Goal: Information Seeking & Learning: Learn about a topic

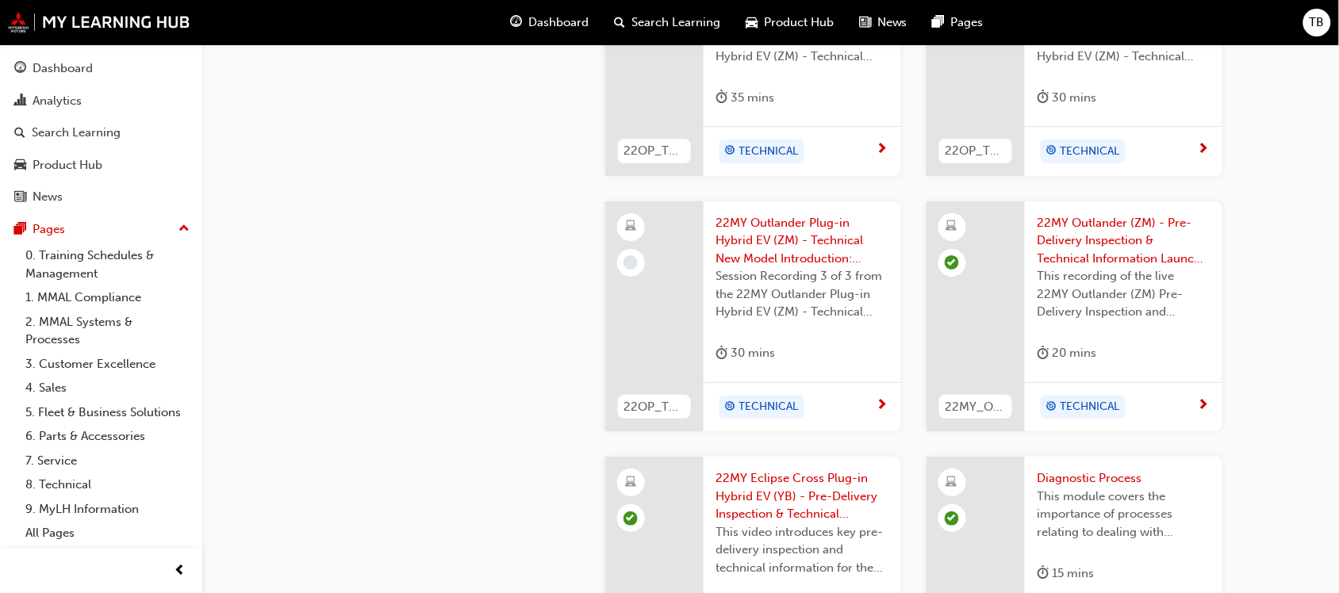
scroll to position [1586, 0]
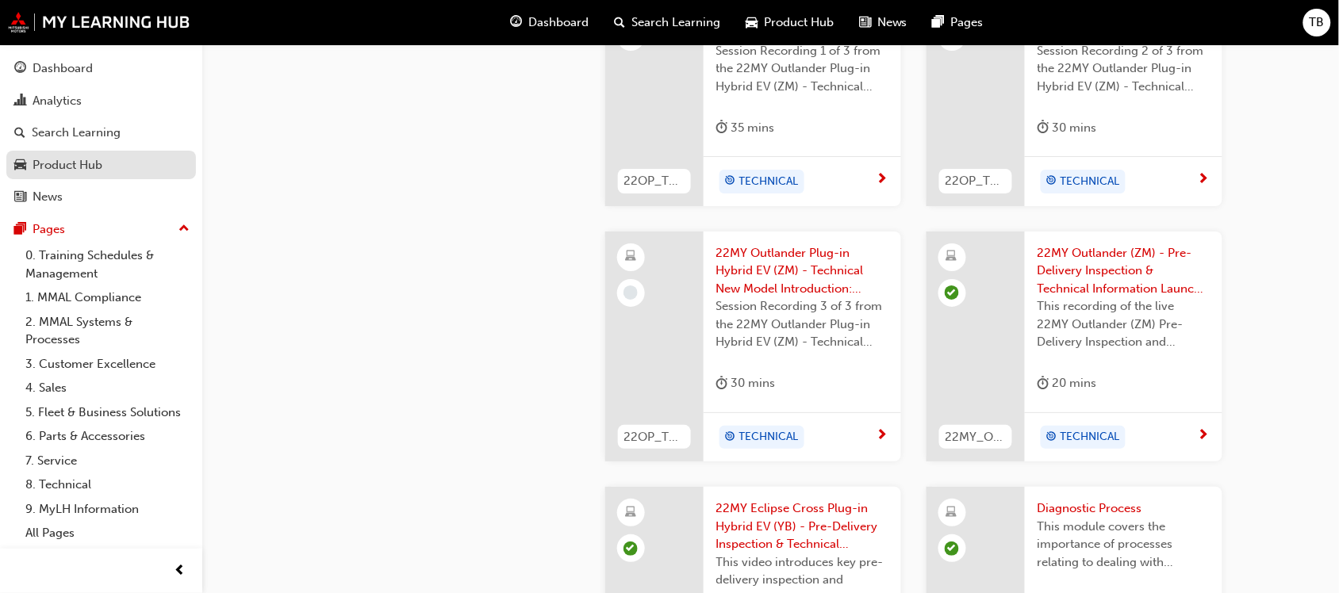
click at [45, 167] on div "Product Hub" at bounding box center [68, 165] width 70 height 18
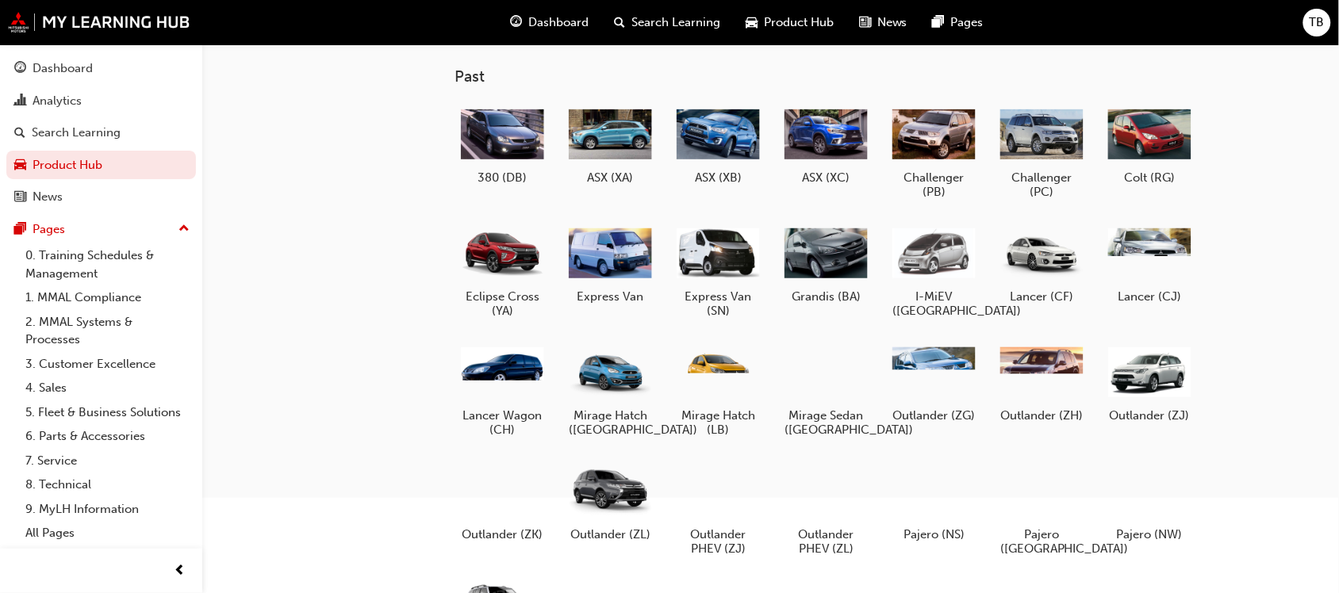
scroll to position [198, 0]
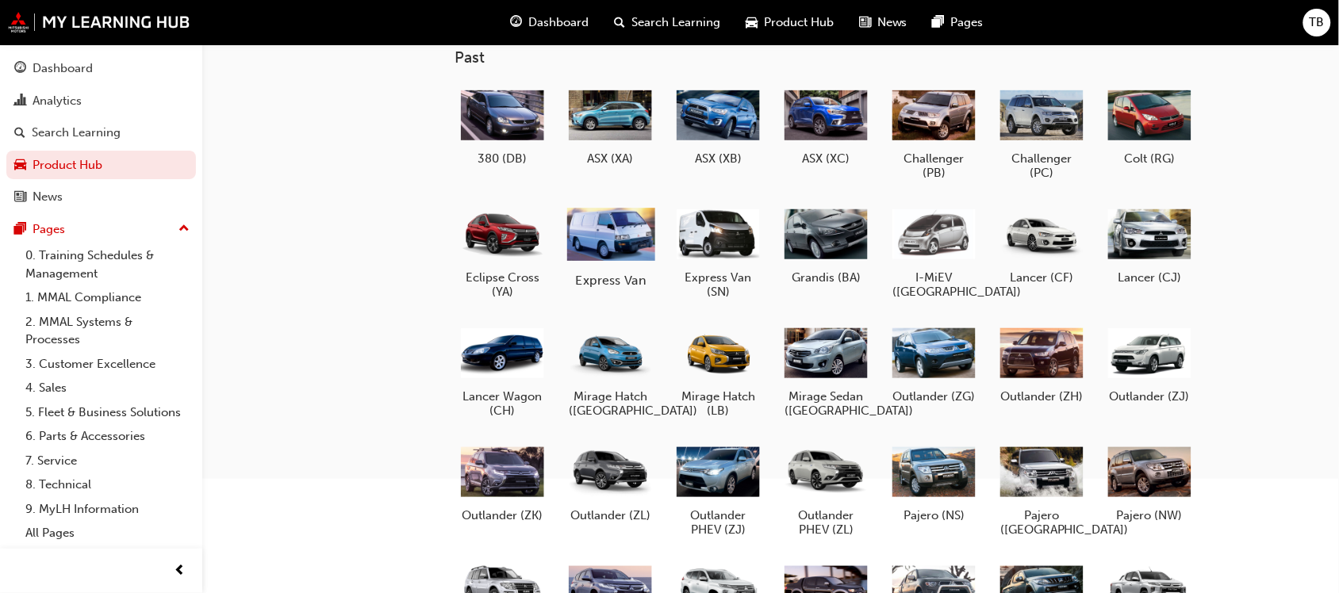
click at [613, 238] on div at bounding box center [610, 233] width 88 height 63
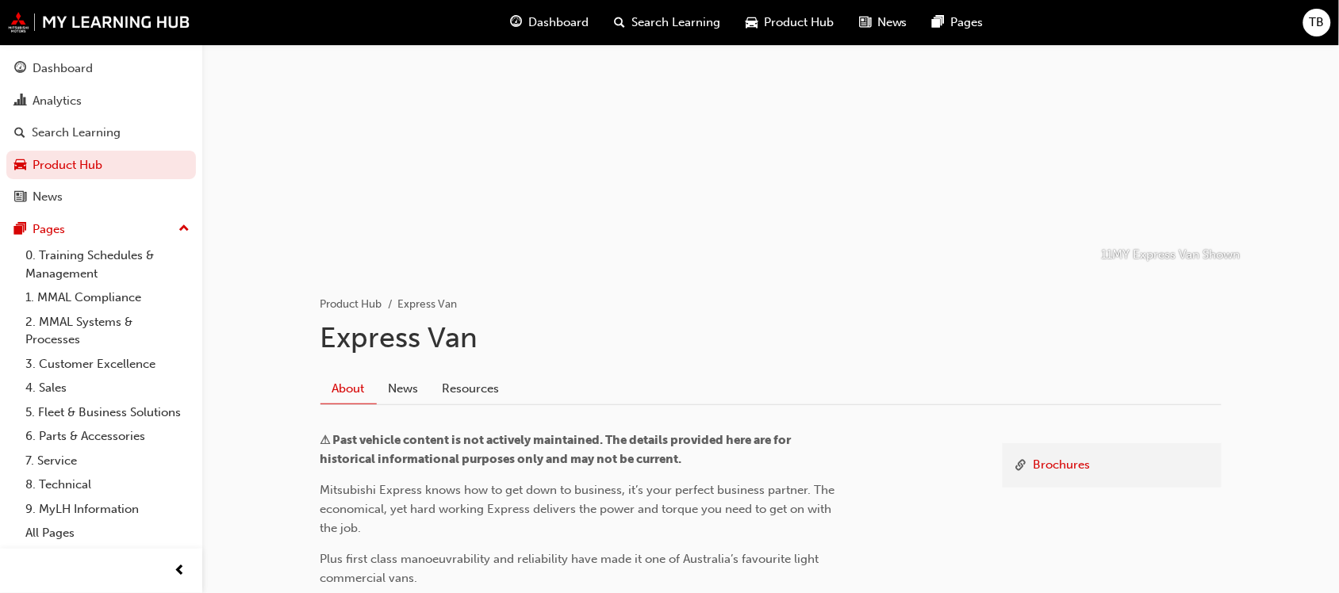
scroll to position [214, 0]
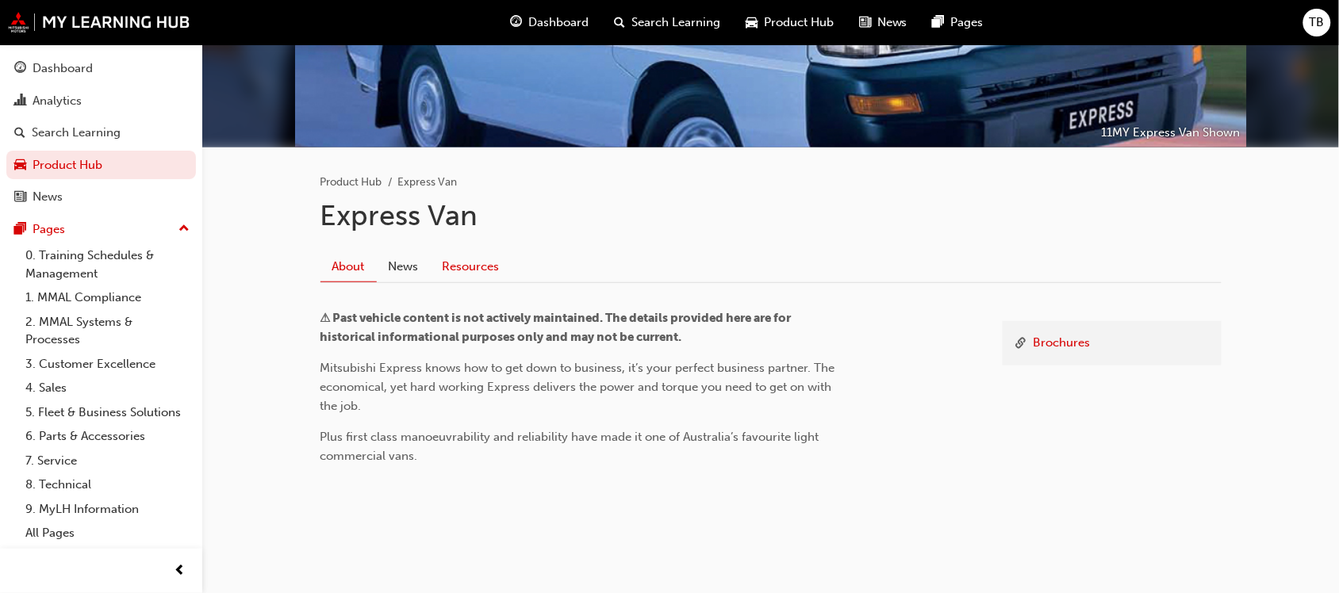
click at [470, 268] on link "Resources" at bounding box center [471, 266] width 81 height 30
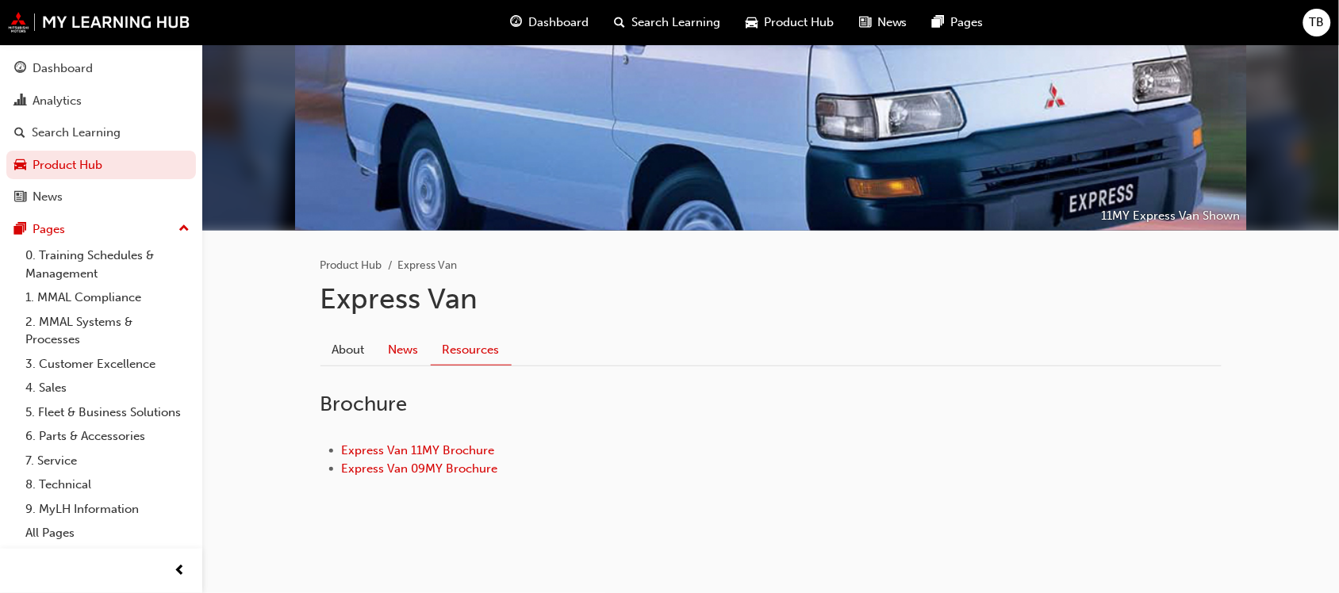
click at [412, 350] on link "News" at bounding box center [404, 350] width 54 height 30
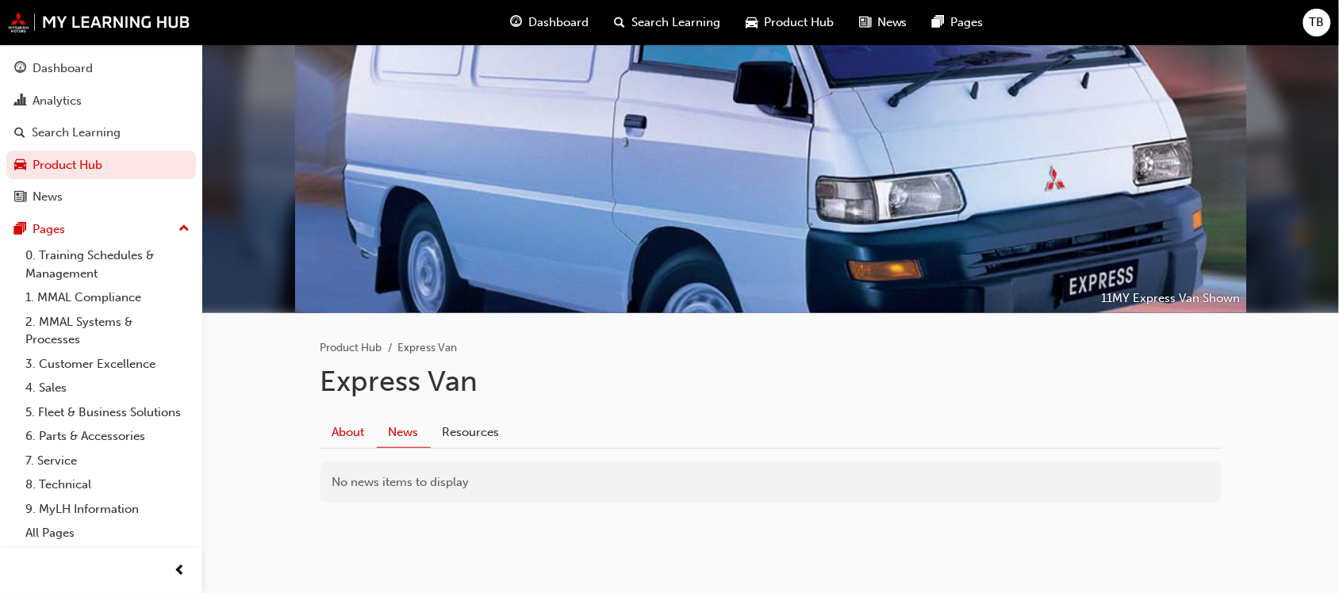
click at [354, 436] on link "About" at bounding box center [348, 432] width 56 height 30
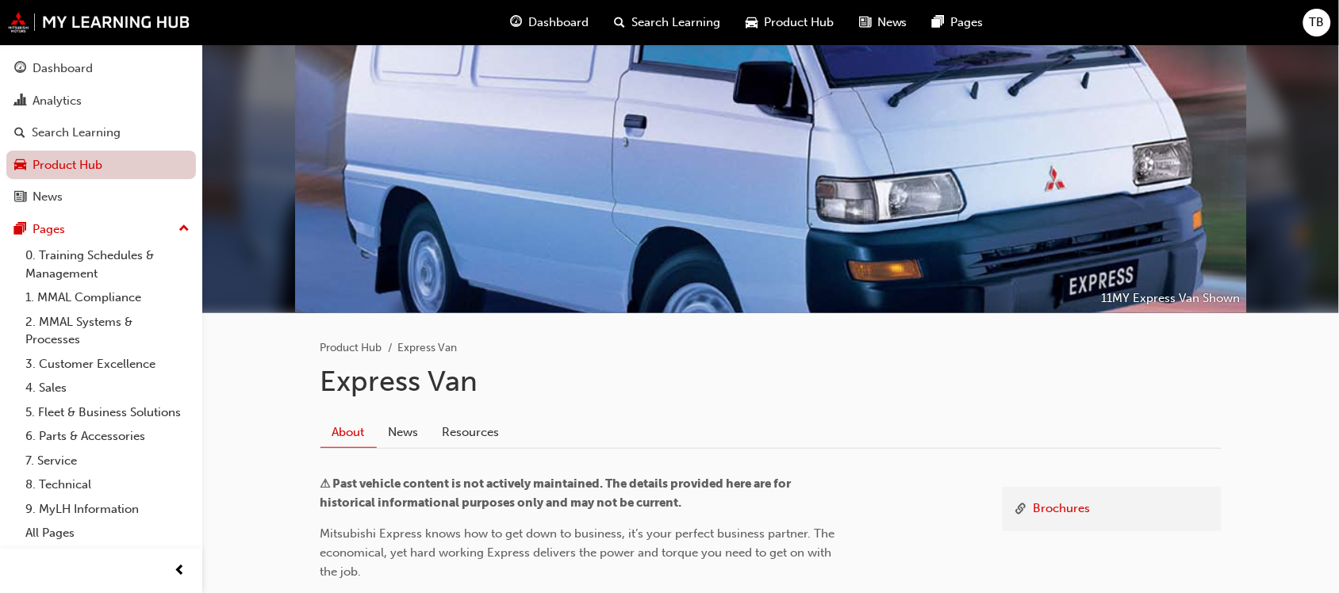
click at [66, 163] on link "Product Hub" at bounding box center [101, 165] width 190 height 29
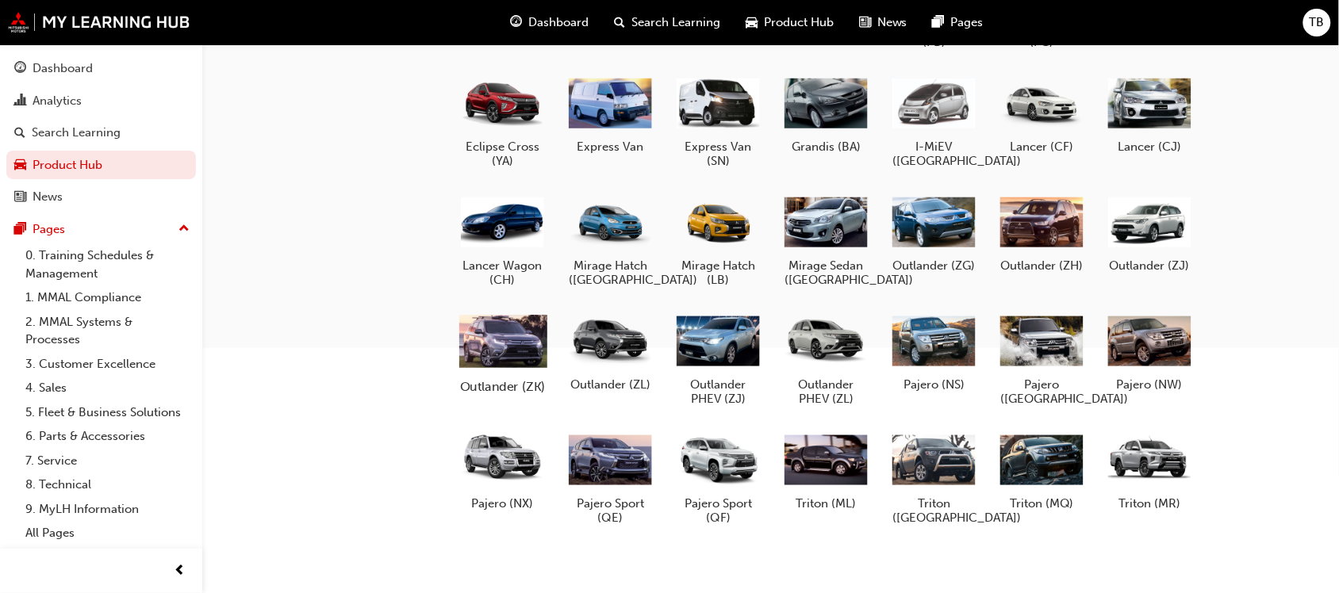
scroll to position [342, 0]
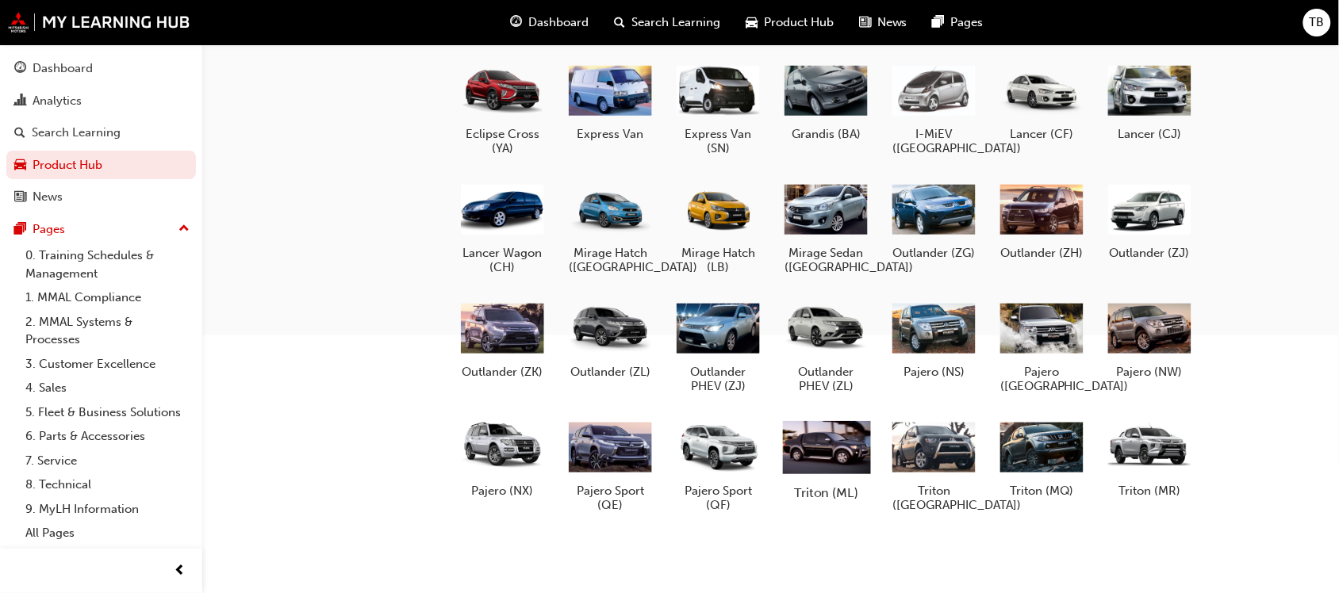
click at [863, 435] on div at bounding box center [826, 447] width 88 height 63
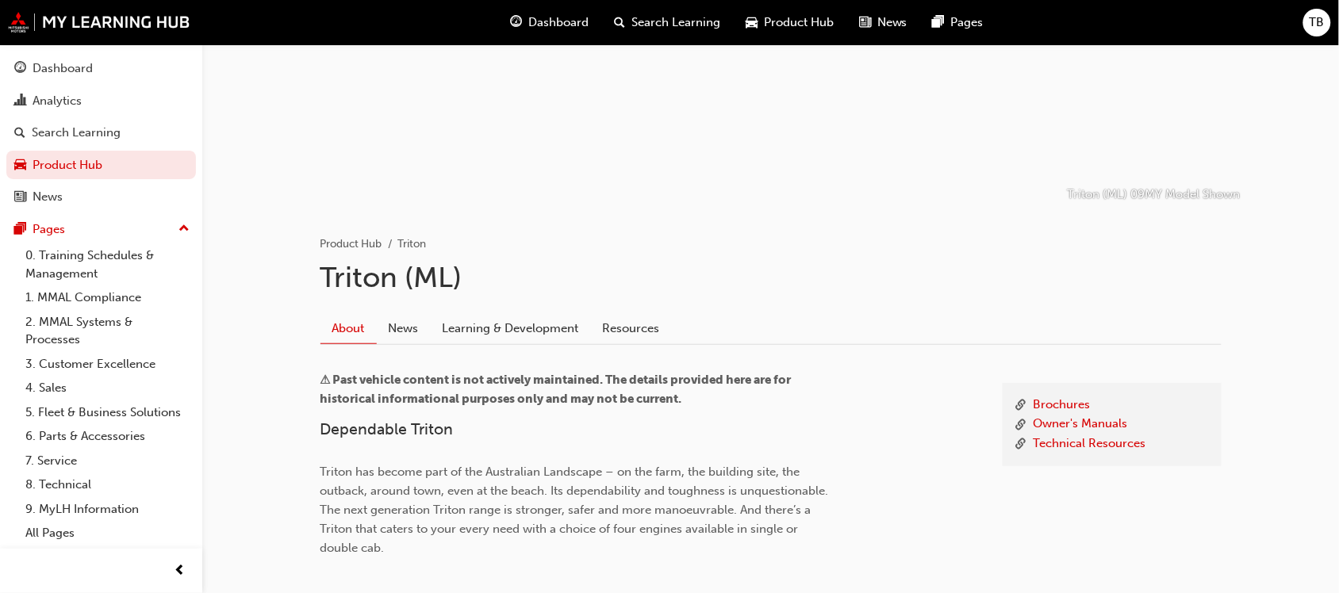
scroll to position [45, 0]
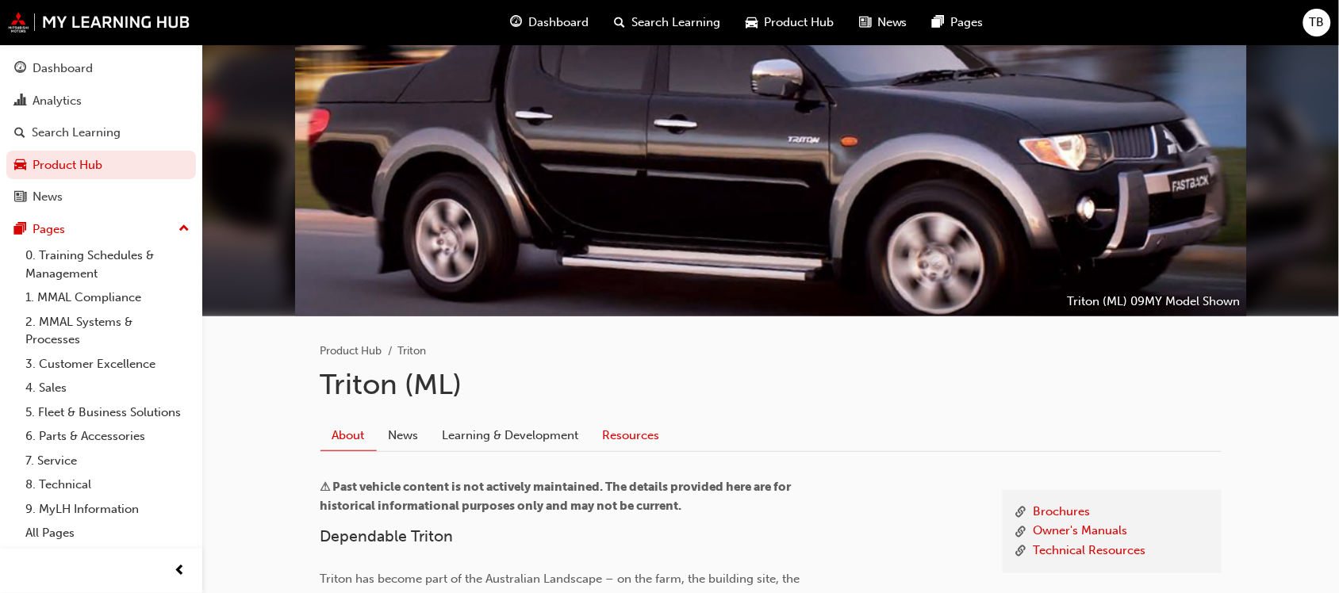
click at [600, 439] on link "Resources" at bounding box center [631, 435] width 81 height 30
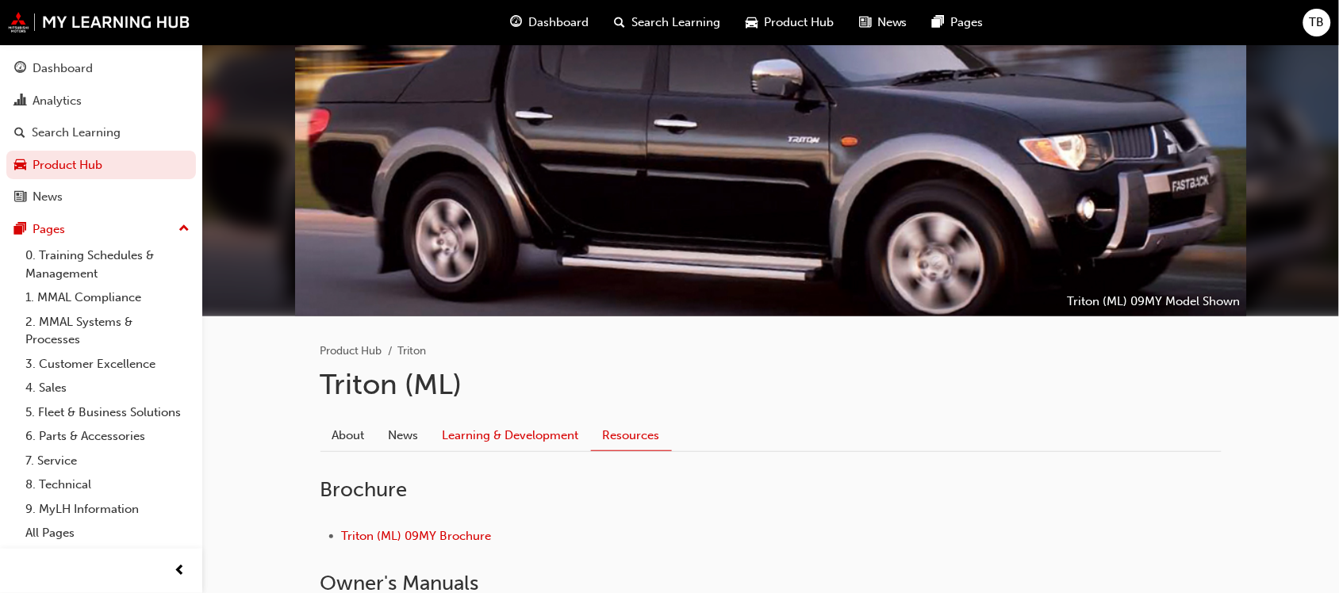
click at [474, 432] on link "Learning & Development" at bounding box center [511, 435] width 160 height 30
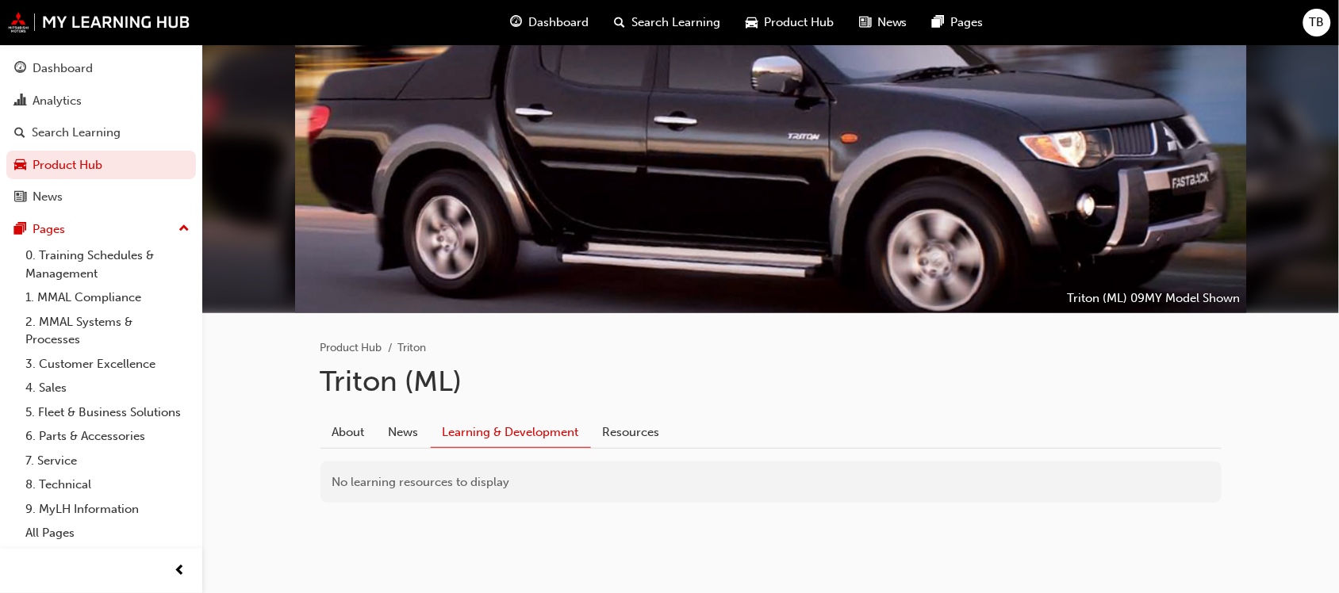
scroll to position [48, 0]
